Goal: Task Accomplishment & Management: Use online tool/utility

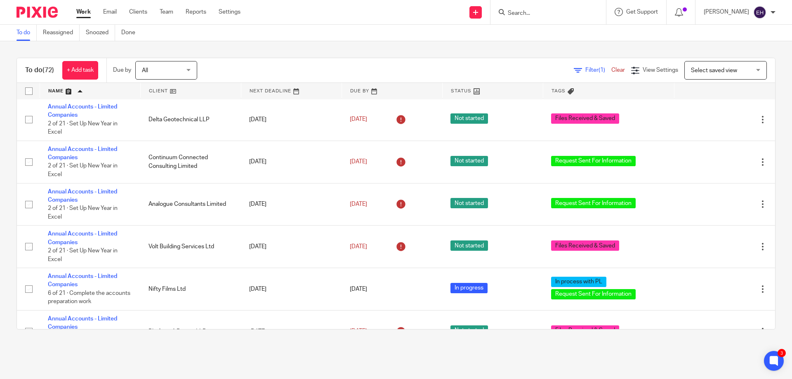
scroll to position [330, 0]
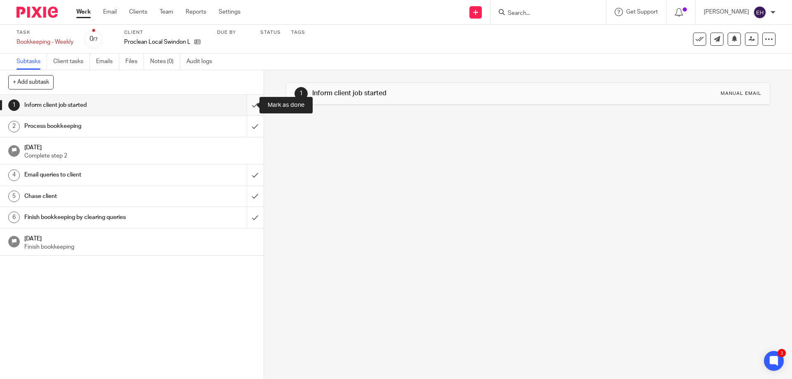
click at [248, 102] on input "submit" at bounding box center [132, 105] width 264 height 21
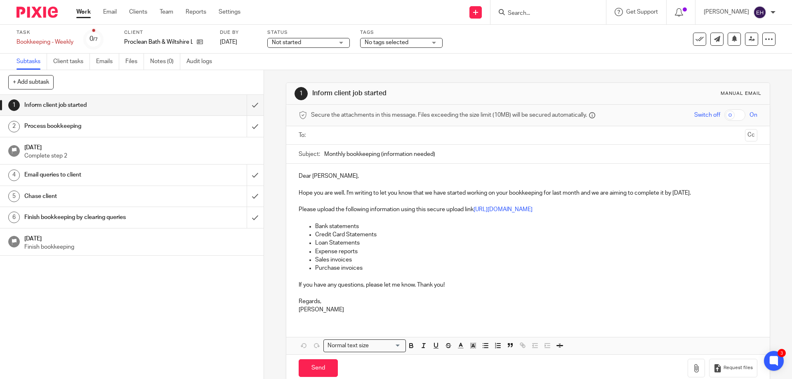
click at [345, 44] on div "Not started Not started" at bounding box center [308, 43] width 83 height 10
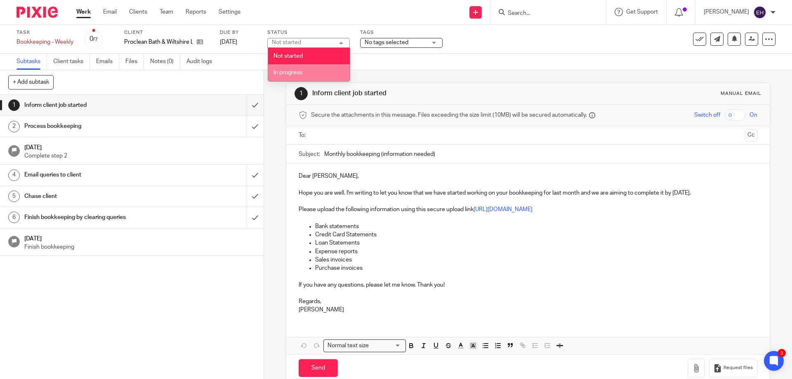
click at [310, 77] on li "In progress" at bounding box center [309, 72] width 82 height 17
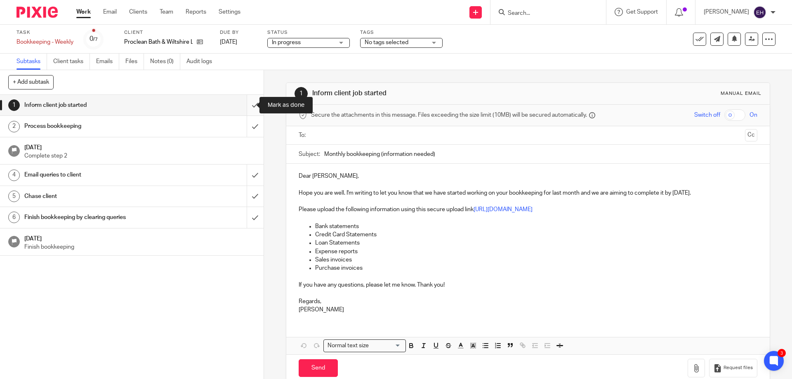
click at [247, 102] on input "submit" at bounding box center [132, 105] width 264 height 21
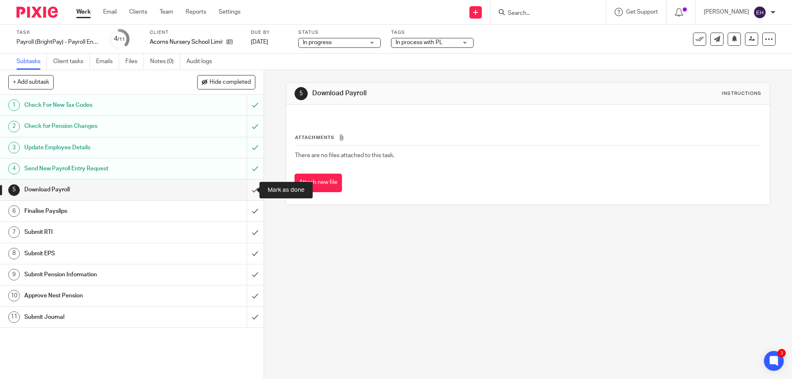
click at [247, 189] on input "submit" at bounding box center [132, 190] width 264 height 21
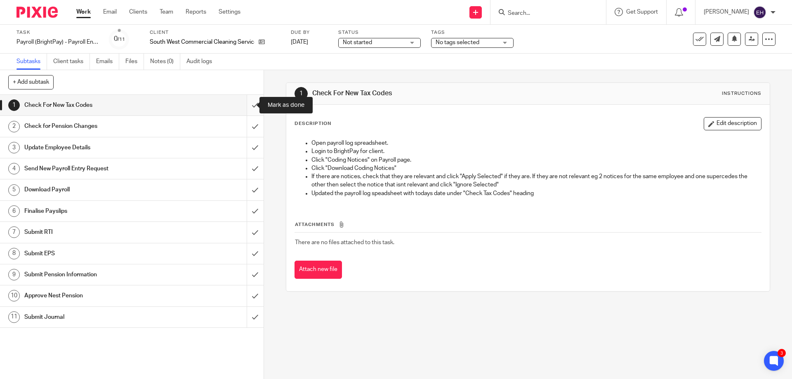
click at [248, 108] on input "submit" at bounding box center [132, 105] width 264 height 21
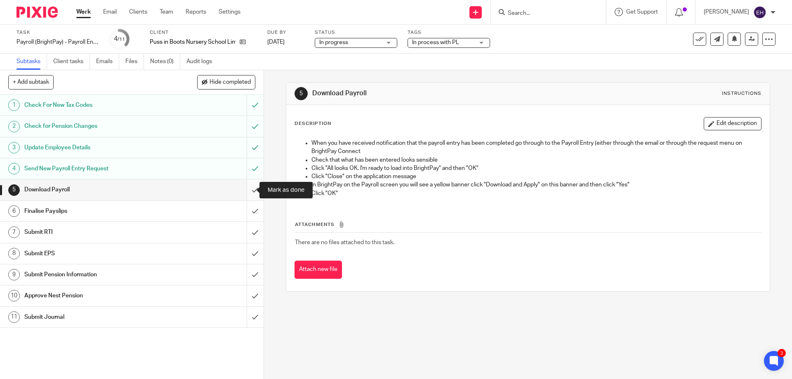
drag, startPoint x: 246, startPoint y: 189, endPoint x: 247, endPoint y: 182, distance: 7.9
click at [246, 189] on input "submit" at bounding box center [132, 190] width 264 height 21
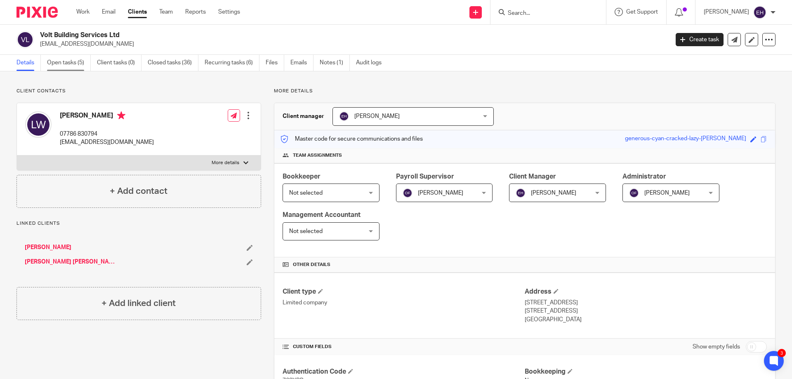
click at [78, 60] on link "Open tasks (5)" at bounding box center [69, 63] width 44 height 16
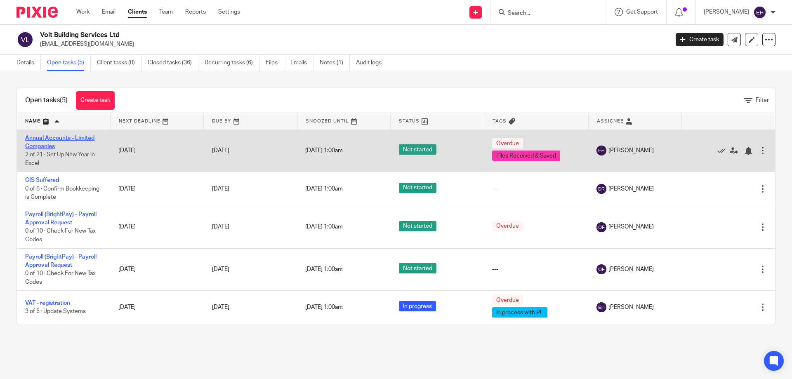
click at [28, 140] on link "Annual Accounts - Limited Companies" at bounding box center [59, 142] width 69 height 14
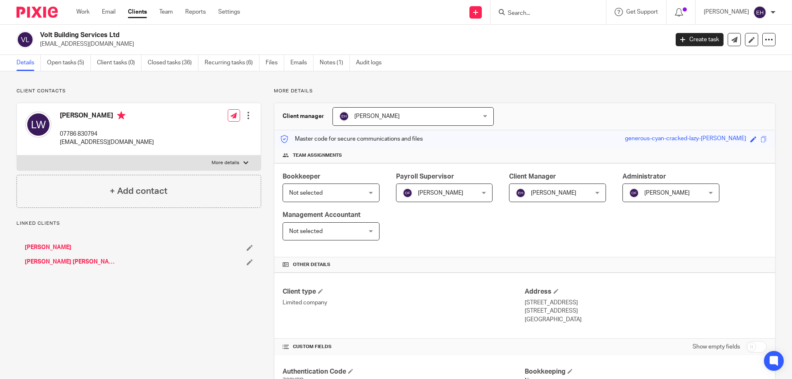
scroll to position [206, 0]
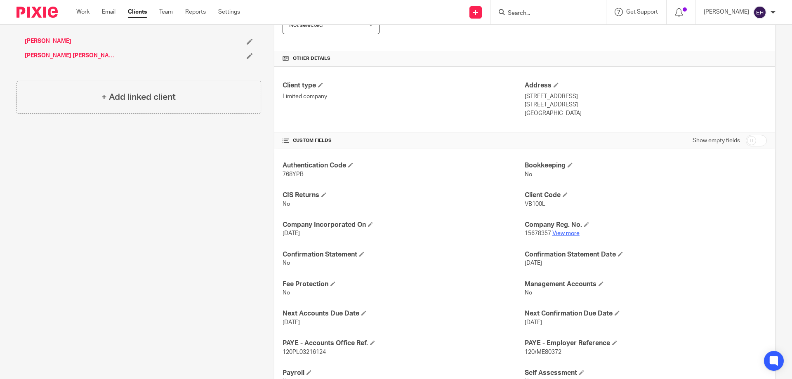
click at [564, 232] on link "View more" at bounding box center [566, 234] width 27 height 6
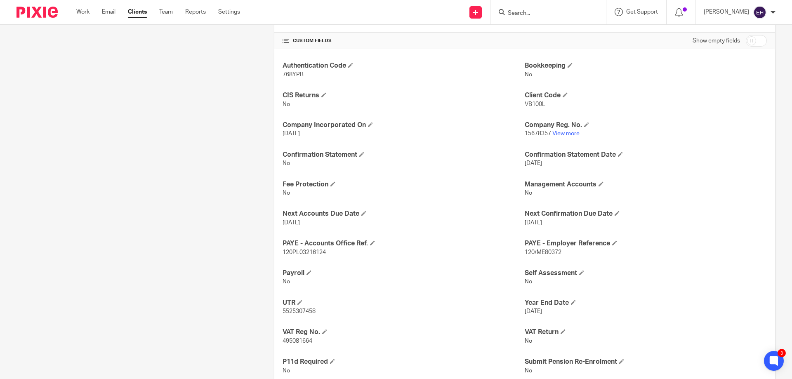
scroll to position [330, 0]
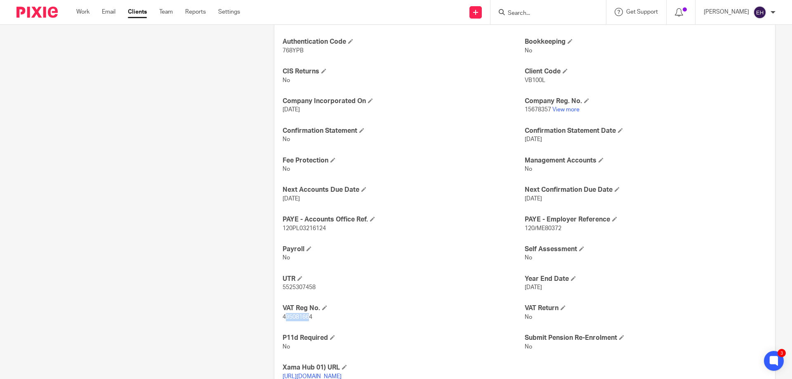
drag, startPoint x: 282, startPoint y: 317, endPoint x: 307, endPoint y: 316, distance: 24.8
click at [307, 316] on span "495081664" at bounding box center [298, 317] width 30 height 6
drag, startPoint x: 280, startPoint y: 315, endPoint x: 317, endPoint y: 317, distance: 37.2
click at [317, 317] on p "495081664" at bounding box center [404, 317] width 242 height 8
copy span "495081664"
